Goal: Task Accomplishment & Management: Manage account settings

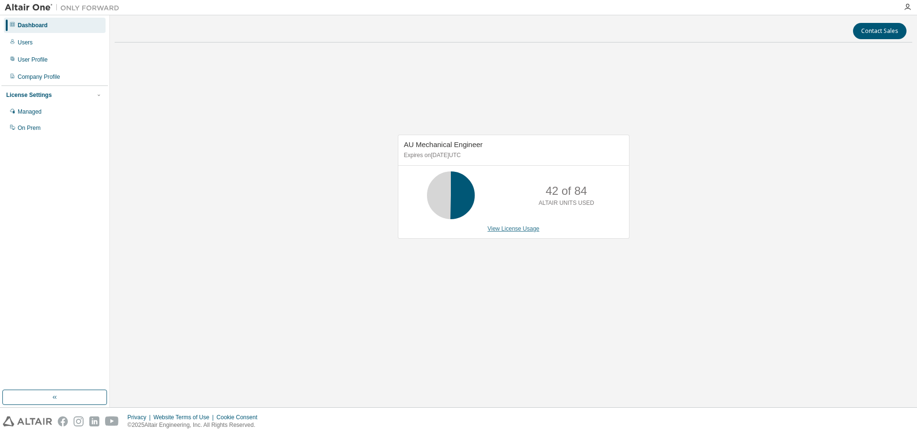
click at [503, 228] on link "View License Usage" at bounding box center [514, 229] width 52 height 7
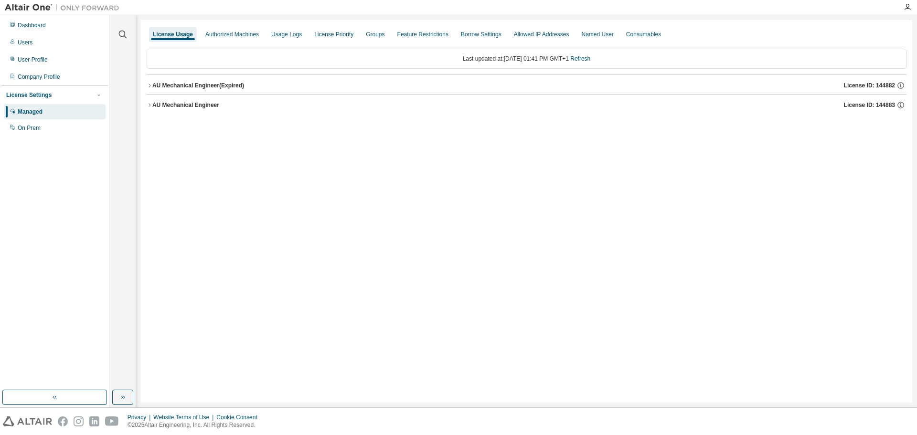
click at [150, 87] on icon "button" at bounding box center [150, 86] width 6 height 6
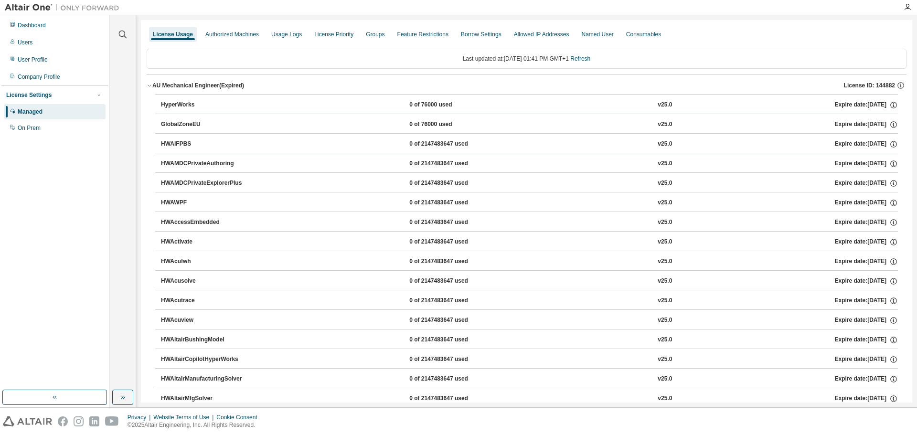
click at [150, 87] on icon "button" at bounding box center [150, 86] width 6 height 6
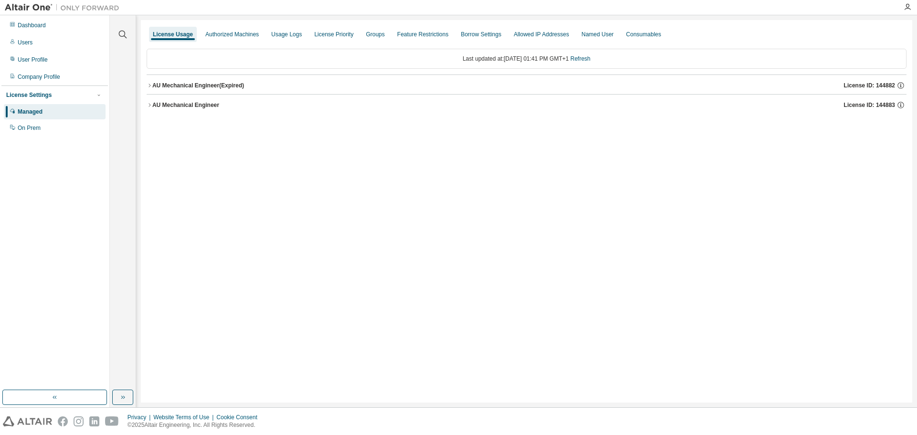
click at [150, 99] on button "AU Mechanical Engineer License ID: 144883" at bounding box center [527, 105] width 760 height 21
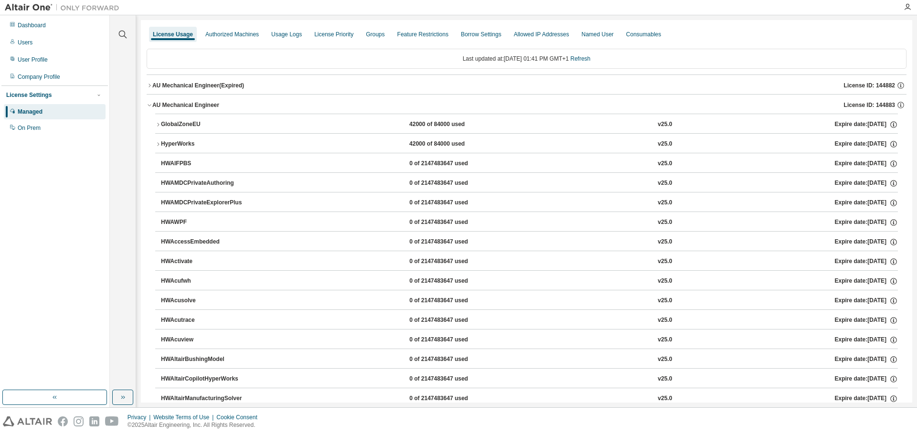
click at [159, 143] on icon "button" at bounding box center [158, 144] width 6 height 6
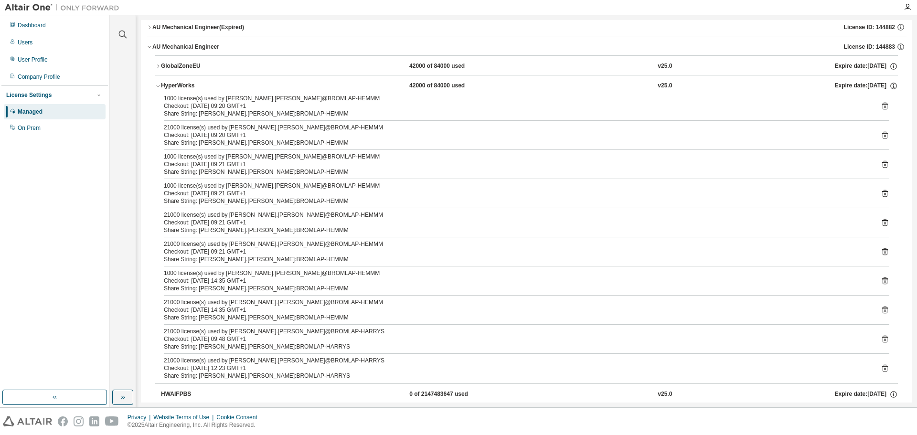
scroll to position [59, 0]
